Goal: Task Accomplishment & Management: Manage account settings

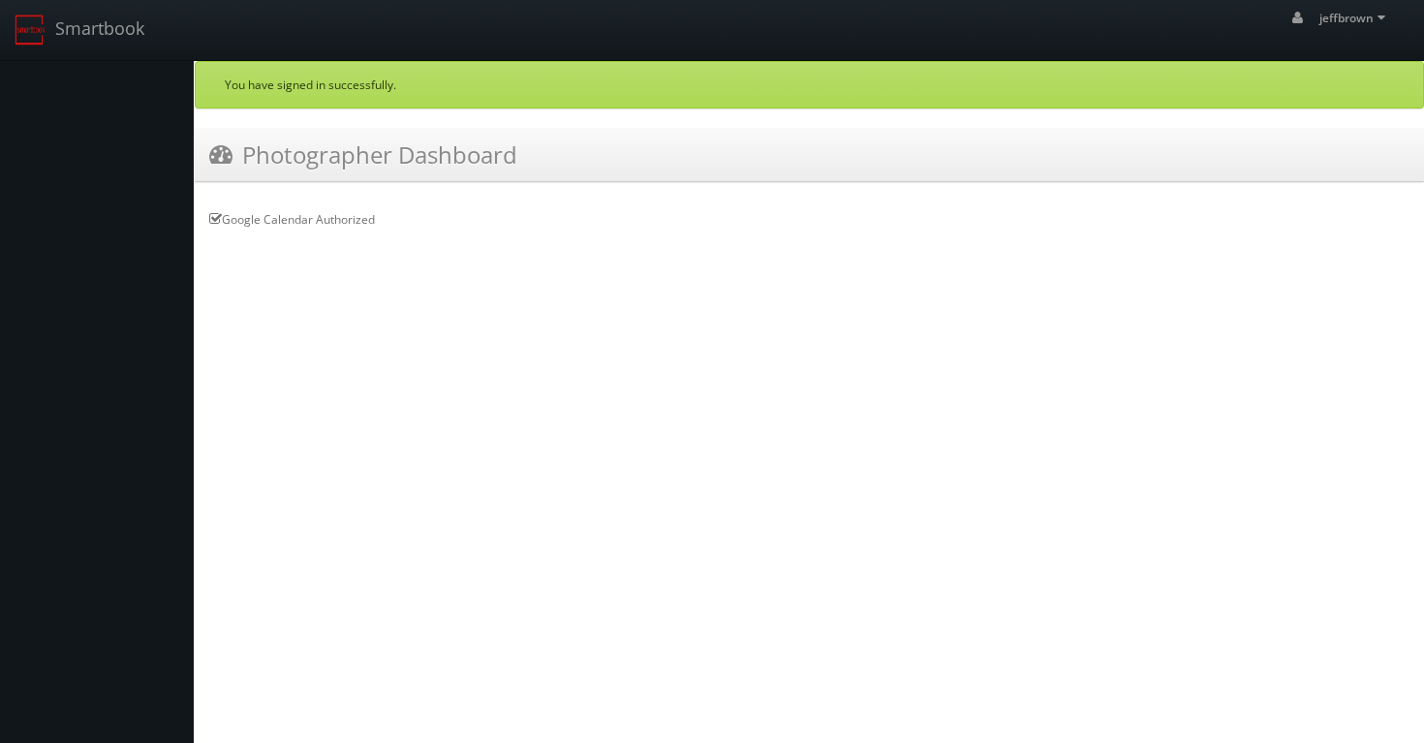
click at [296, 163] on h3 "Photographer Dashboard" at bounding box center [363, 155] width 308 height 34
click at [1342, 14] on span "jeffbrown" at bounding box center [1355, 18] width 72 height 16
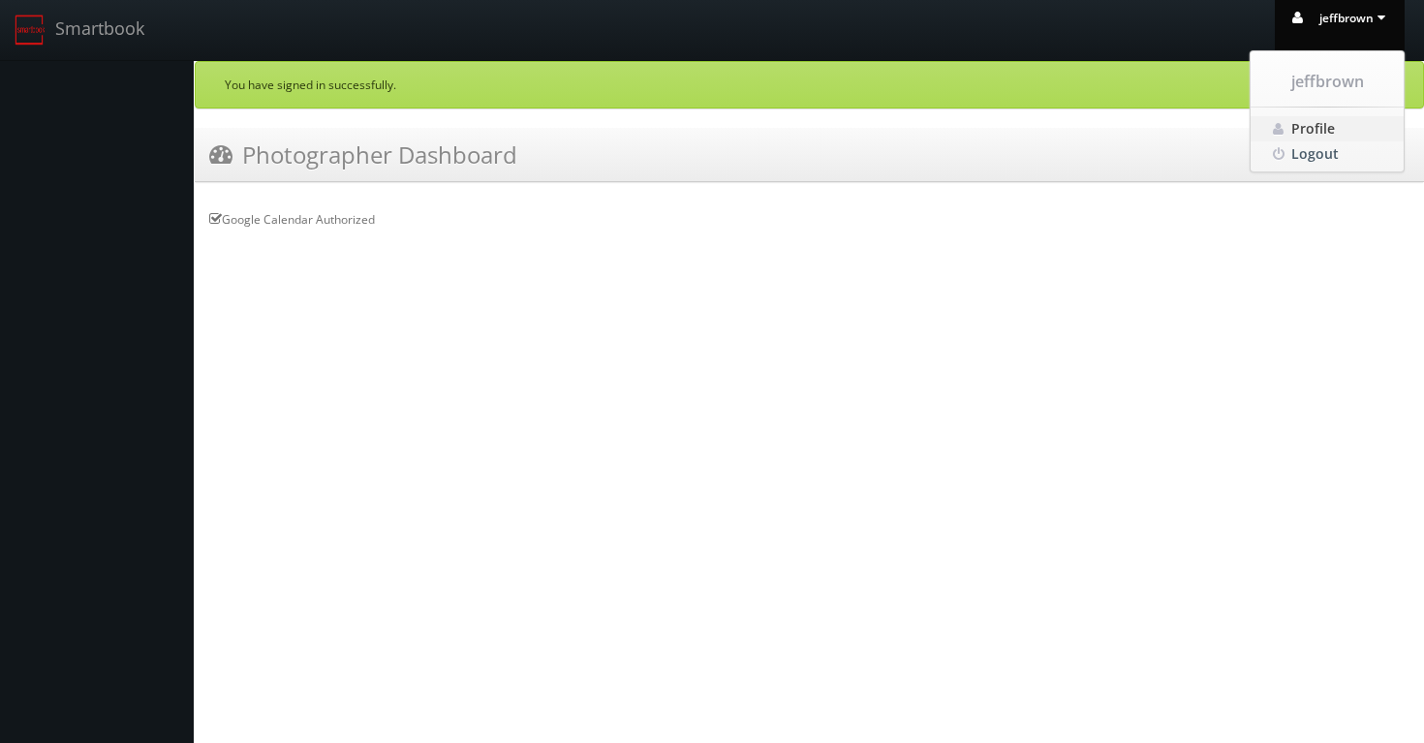
click at [1306, 126] on span "Profile" at bounding box center [1313, 128] width 44 height 18
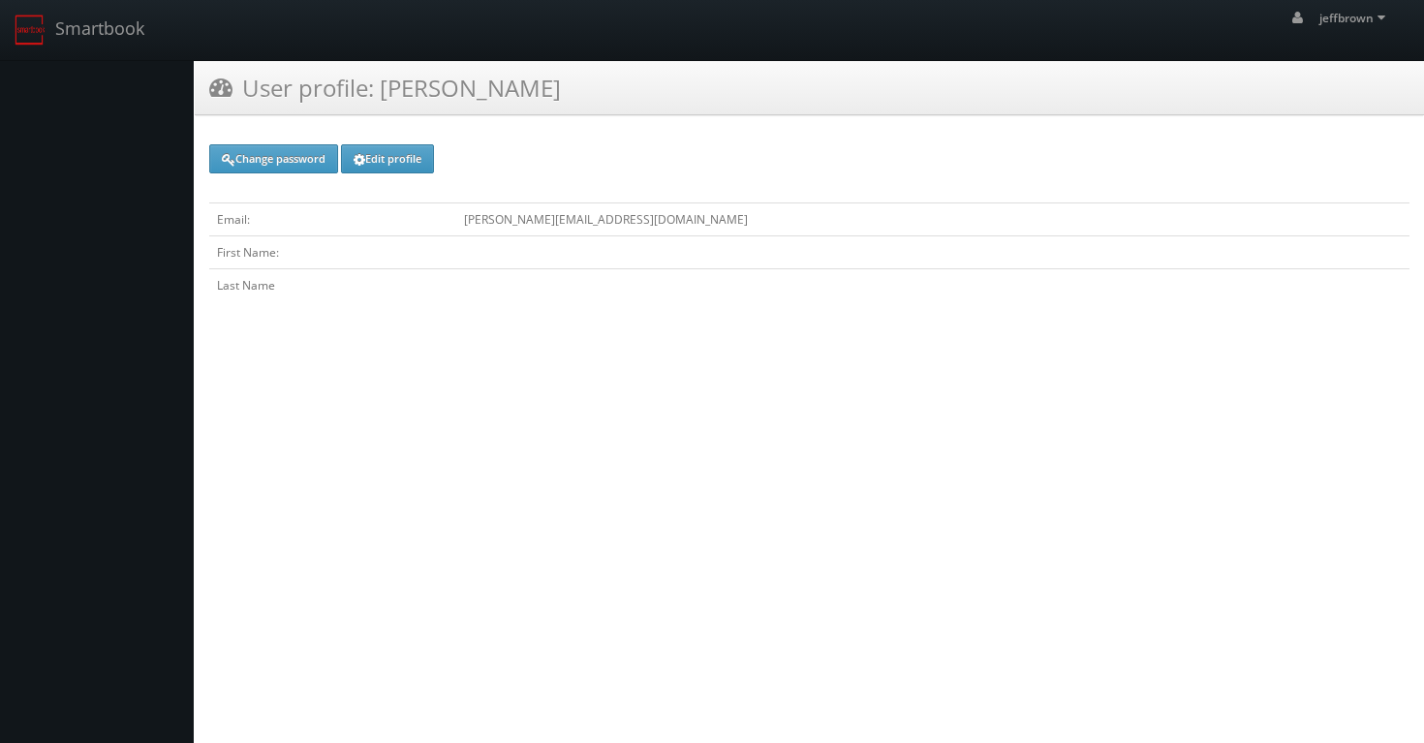
click at [424, 166] on link "Edit profile" at bounding box center [387, 158] width 93 height 29
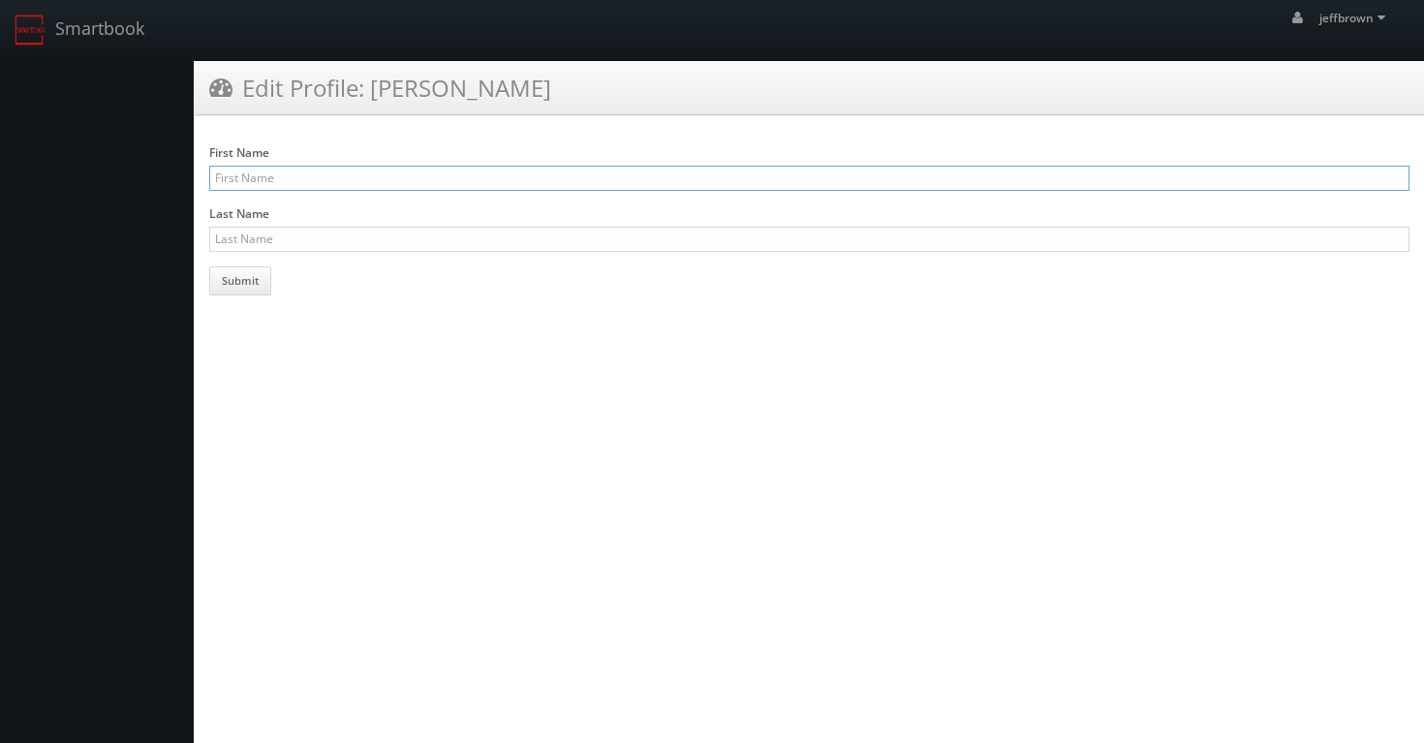
click at [335, 182] on input "First Name" at bounding box center [809, 178] width 1200 height 25
type input "Jeff"
type input "Brown"
click at [497, 315] on html "Smartbook Toggle Side Navigation Toggle Top Navigation jeffbrown jeffbrown Prof…" at bounding box center [712, 371] width 1424 height 743
click at [230, 282] on button "Submit" at bounding box center [240, 280] width 62 height 29
